Goal: Transaction & Acquisition: Purchase product/service

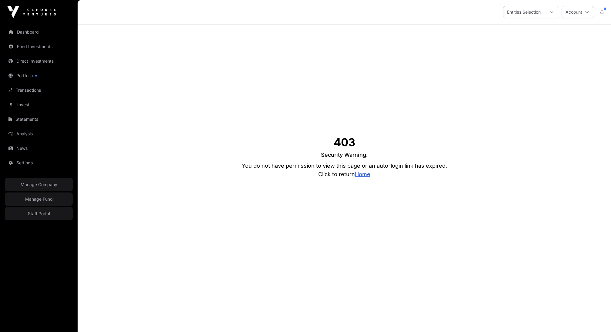
click at [362, 174] on link "Home" at bounding box center [362, 174] width 15 height 6
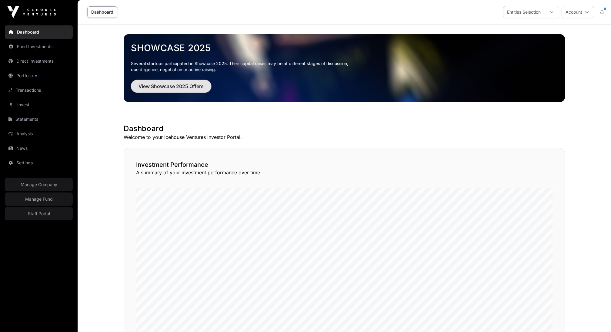
click at [200, 87] on span "View Showcase 2025 Offers" at bounding box center [170, 86] width 65 height 7
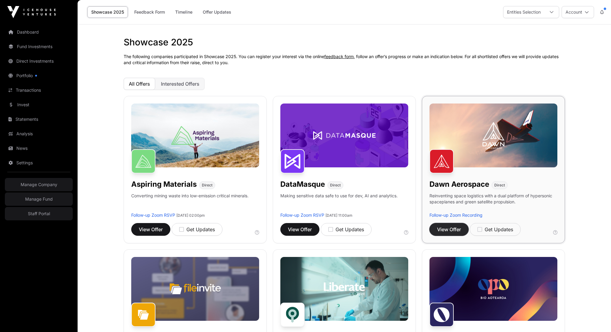
click at [457, 232] on span "View Offer" at bounding box center [449, 229] width 24 height 7
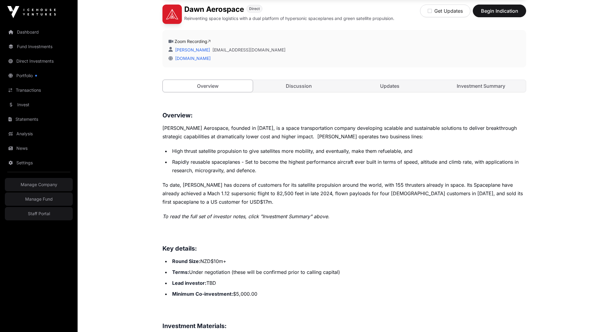
scroll to position [171, 0]
click at [495, 12] on span "Begin Indication" at bounding box center [499, 10] width 38 height 7
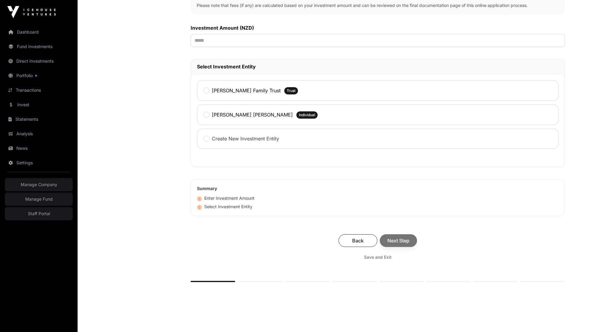
scroll to position [224, 0]
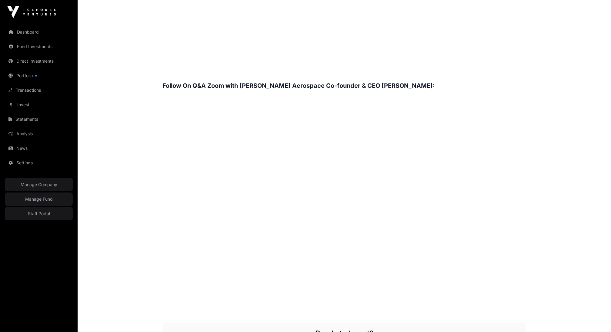
scroll to position [942, 0]
